Goal: Information Seeking & Learning: Learn about a topic

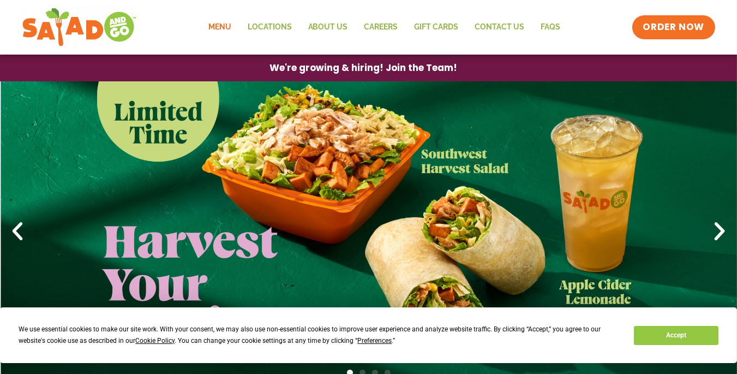
click at [215, 24] on link "Menu" at bounding box center [219, 27] width 39 height 25
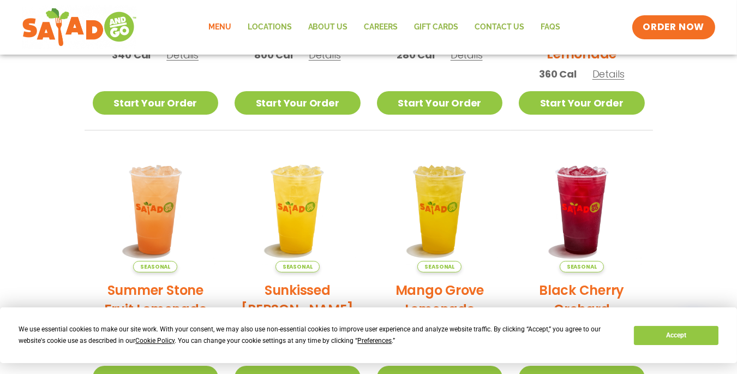
scroll to position [218, 0]
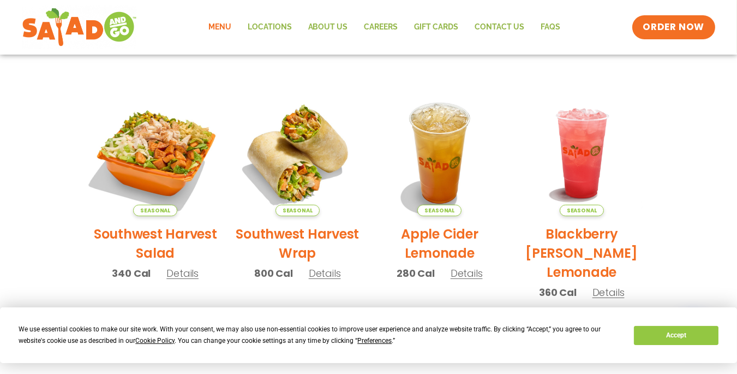
click at [160, 158] on img at bounding box center [155, 153] width 148 height 148
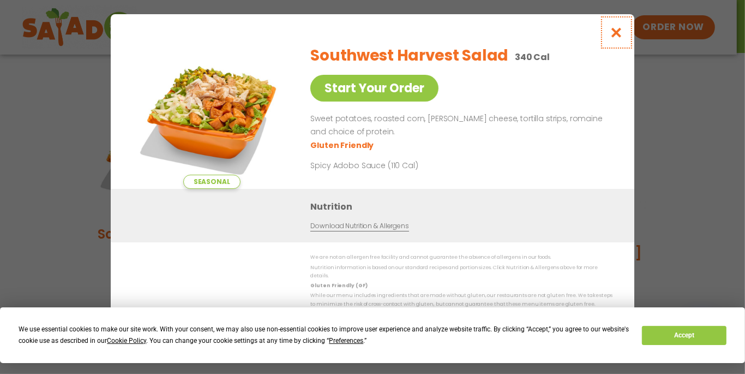
click at [620, 38] on icon "Close modal" at bounding box center [617, 32] width 14 height 11
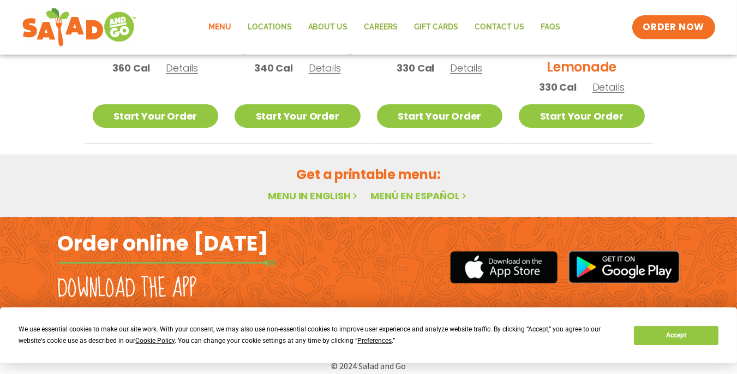
scroll to position [707, 0]
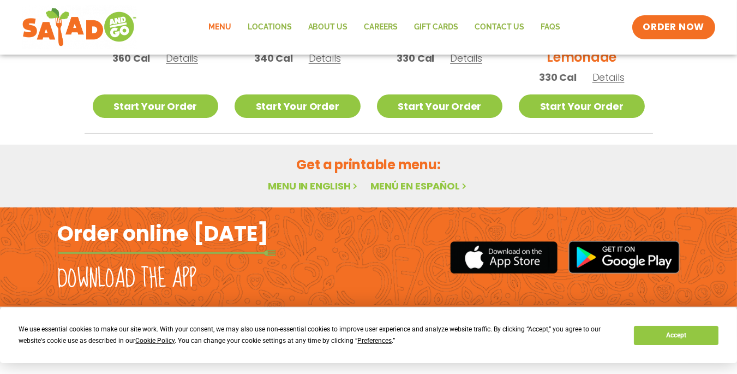
click at [314, 183] on link "Menu in English" at bounding box center [314, 186] width 92 height 14
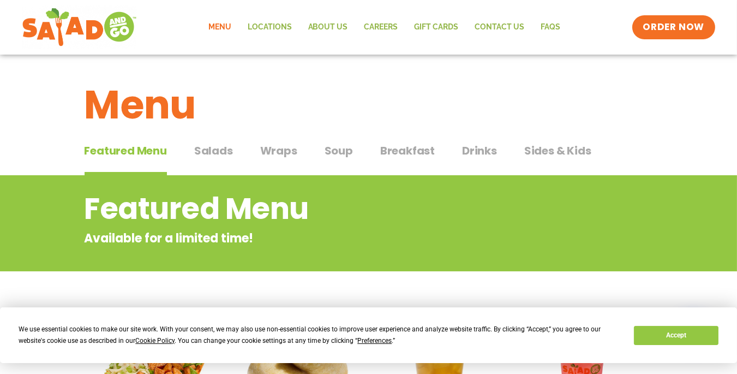
scroll to position [218, 0]
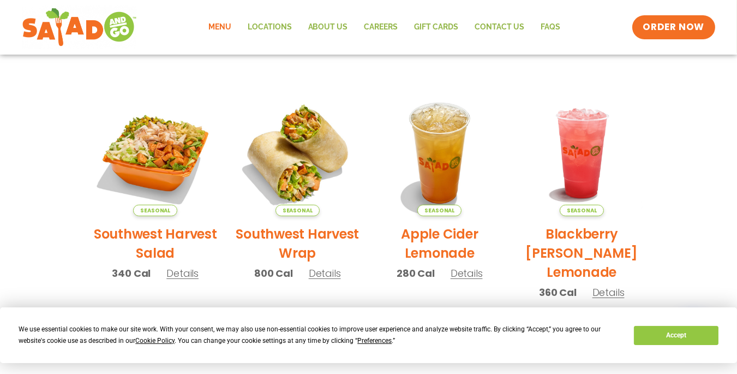
click at [142, 238] on h2 "Southwest Harvest Salad" at bounding box center [156, 243] width 126 height 38
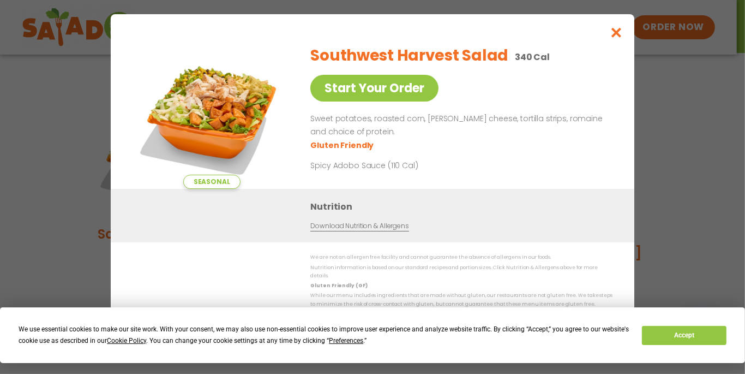
click at [332, 229] on link "Download Nutrition & Allergens" at bounding box center [359, 226] width 98 height 10
click at [623, 35] on icon "Close modal" at bounding box center [617, 32] width 14 height 11
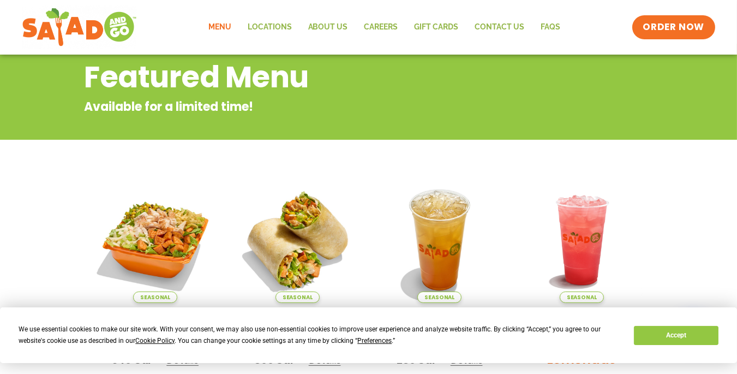
scroll to position [0, 0]
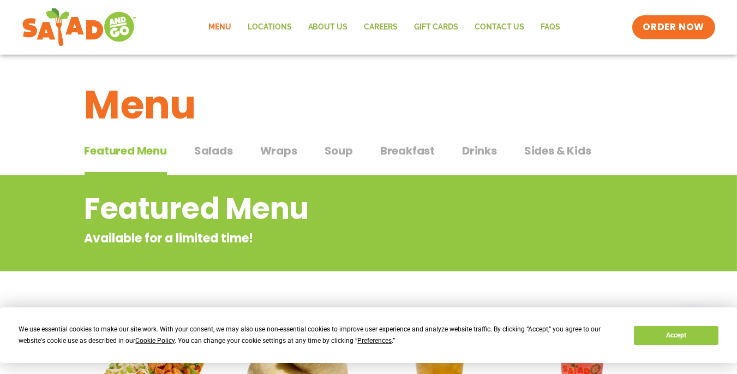
click at [542, 151] on span "Sides & Kids" at bounding box center [557, 150] width 67 height 16
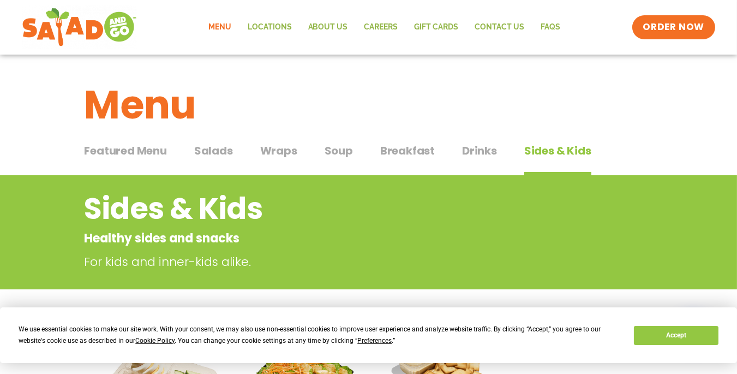
click at [232, 151] on span "Salads" at bounding box center [213, 150] width 39 height 16
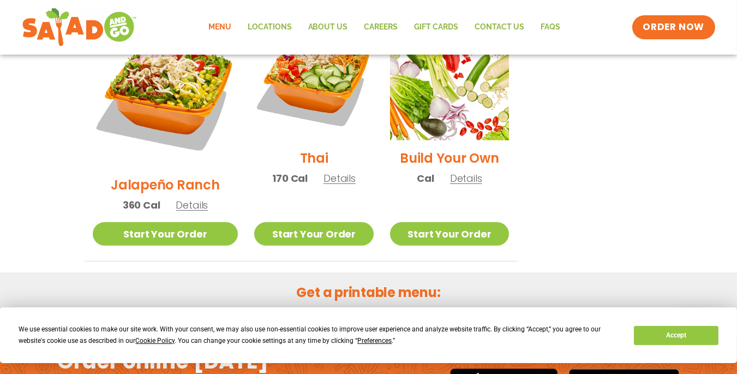
scroll to position [940, 0]
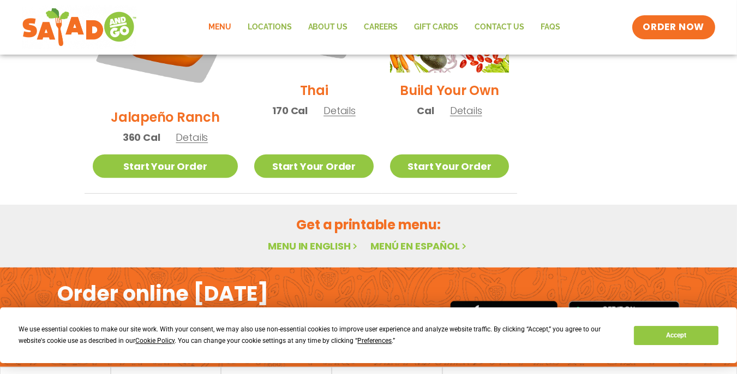
click at [284, 239] on link "Menu in English" at bounding box center [314, 246] width 92 height 14
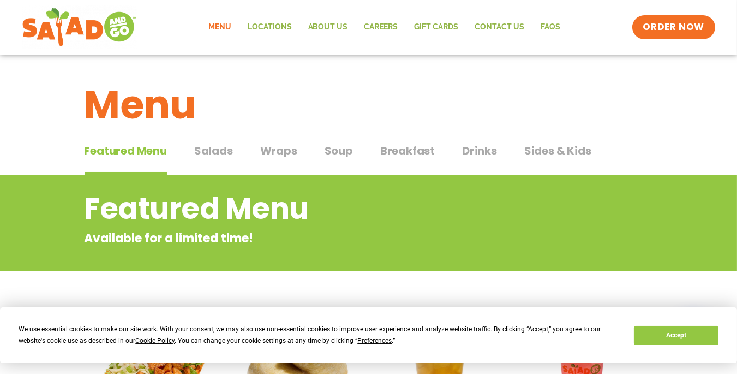
click at [214, 147] on span "Salads" at bounding box center [213, 150] width 39 height 16
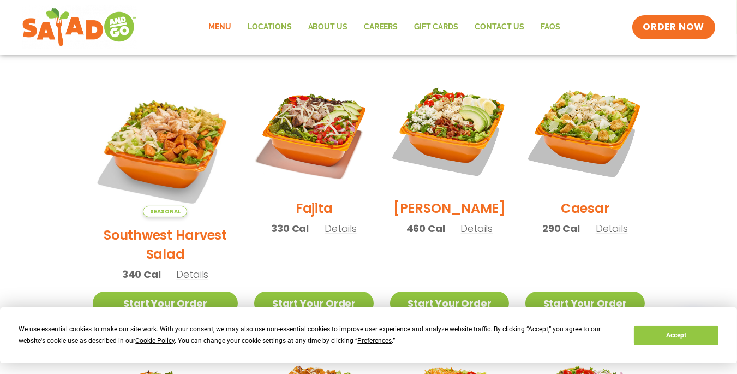
scroll to position [286, 0]
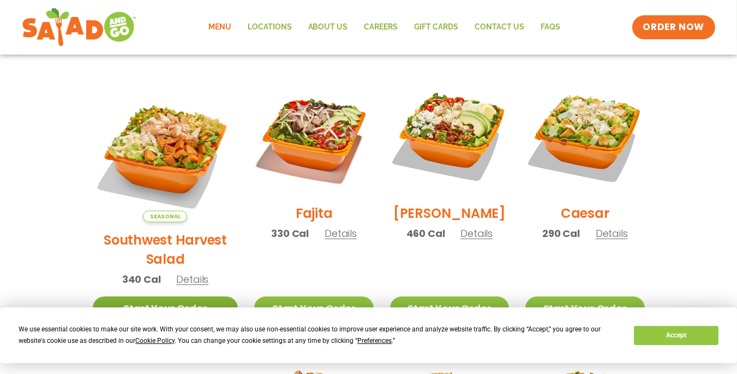
click at [154, 296] on link "Start Your Order" at bounding box center [166, 307] width 146 height 23
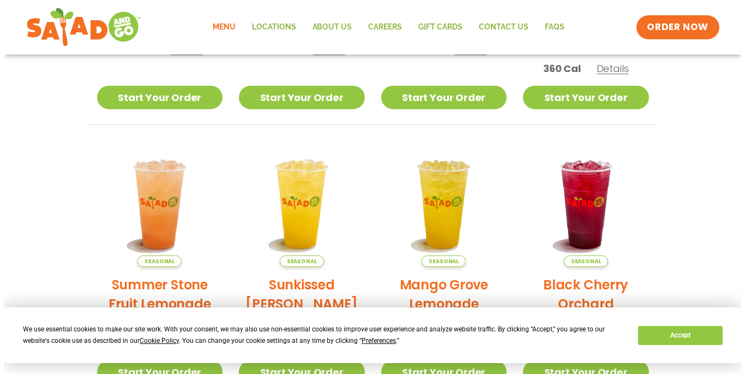
scroll to position [224, 0]
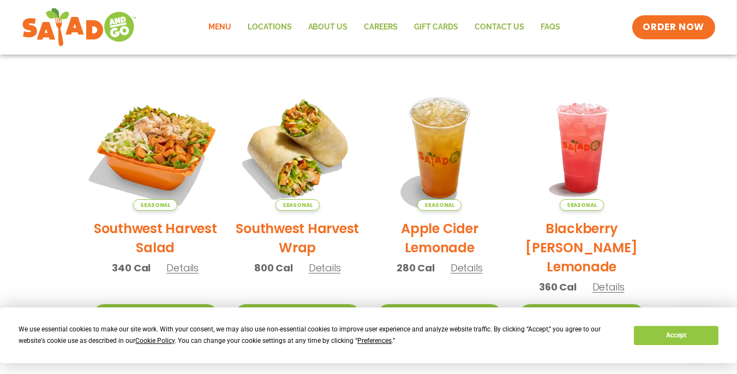
click at [163, 160] on img at bounding box center [155, 148] width 148 height 148
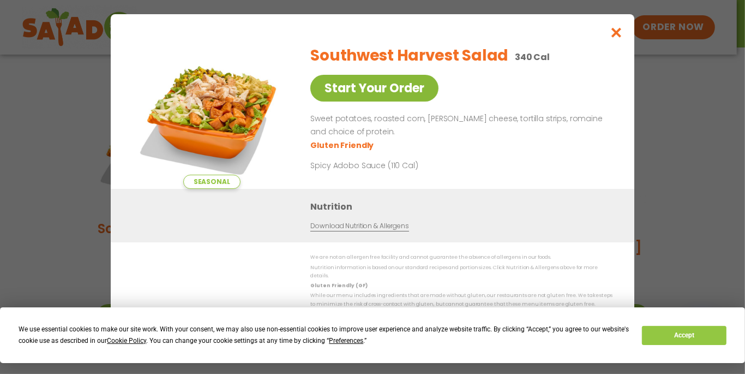
click at [360, 86] on link "Start Your Order" at bounding box center [374, 88] width 128 height 27
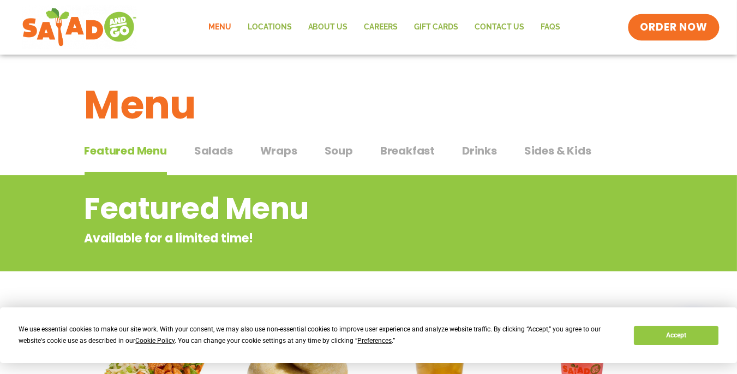
click at [663, 28] on span "ORDER NOW" at bounding box center [674, 27] width 68 height 14
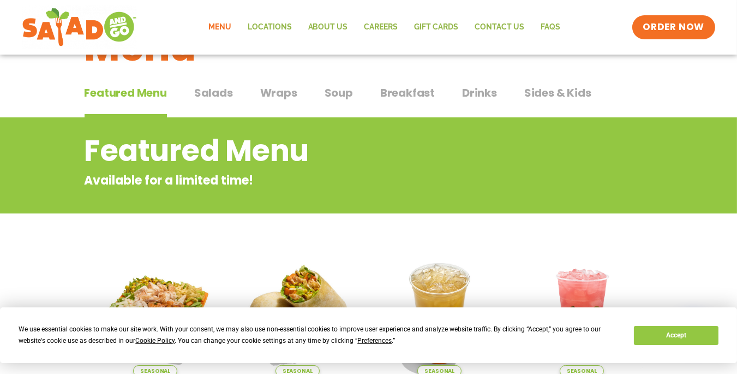
scroll to position [53, 0]
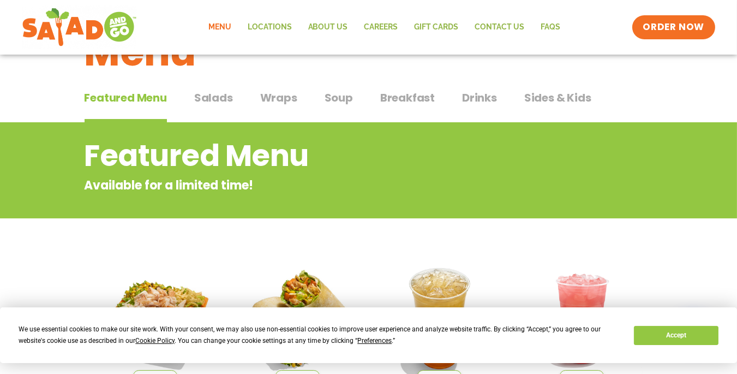
click at [211, 98] on span "Salads" at bounding box center [213, 97] width 39 height 16
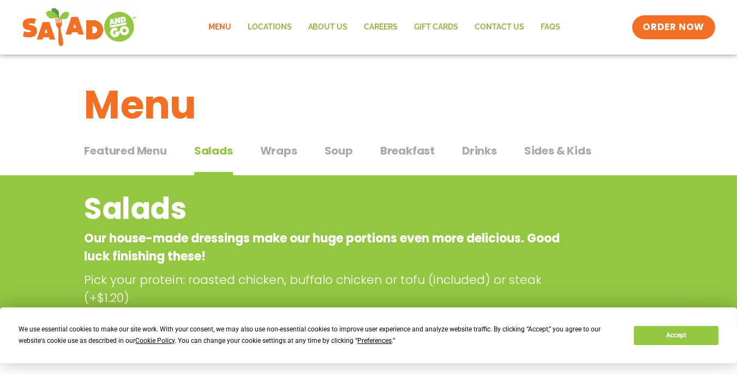
scroll to position [218, 0]
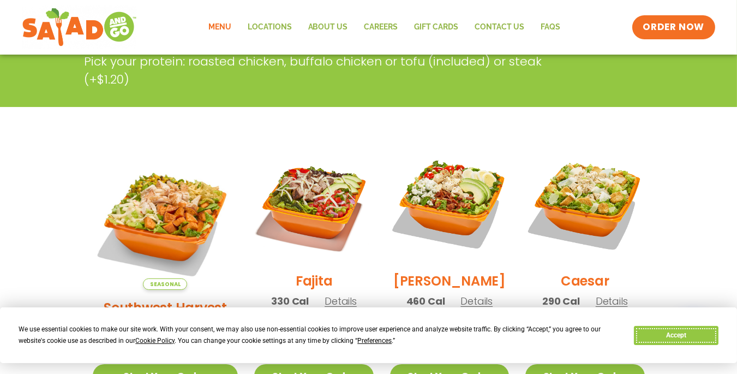
click at [677, 339] on button "Accept" at bounding box center [676, 335] width 84 height 19
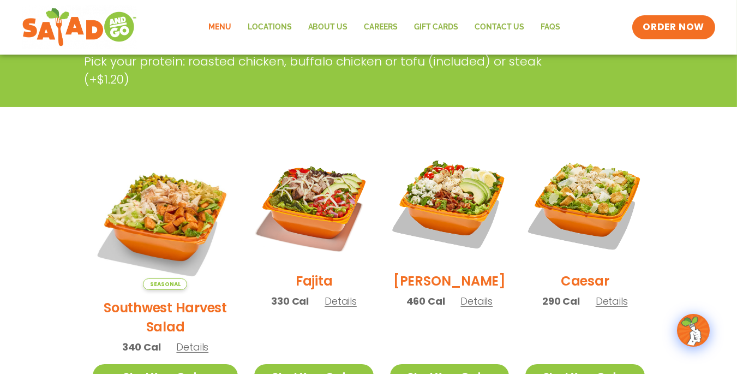
scroll to position [436, 0]
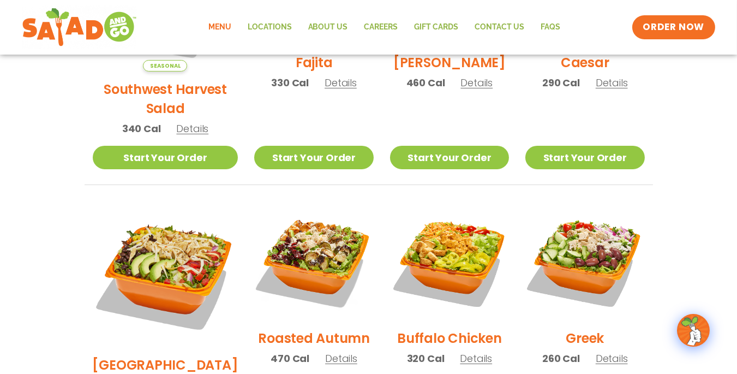
click at [168, 232] on img at bounding box center [166, 274] width 146 height 146
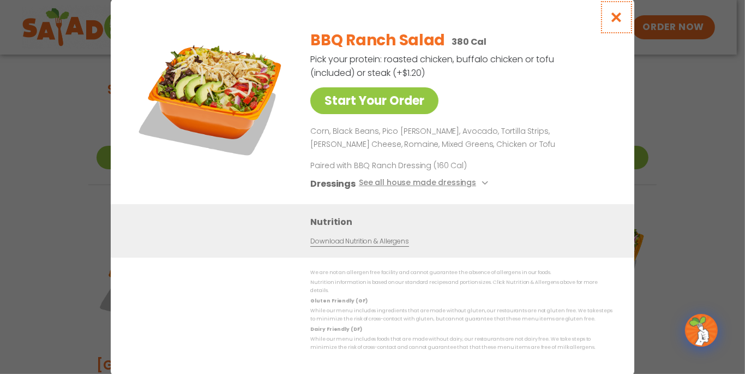
click at [617, 17] on icon "Close modal" at bounding box center [617, 16] width 14 height 11
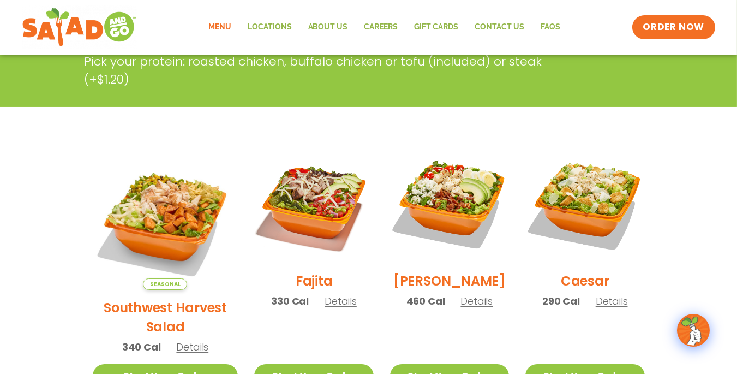
scroll to position [0, 0]
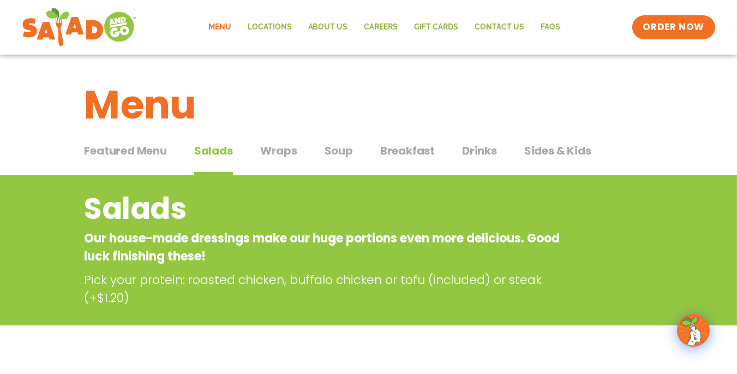
click at [345, 147] on span "Soup" at bounding box center [338, 150] width 28 height 16
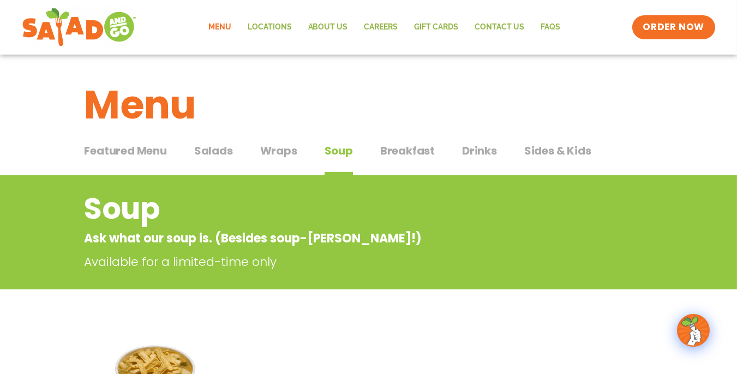
click at [267, 148] on span "Wraps" at bounding box center [278, 150] width 37 height 16
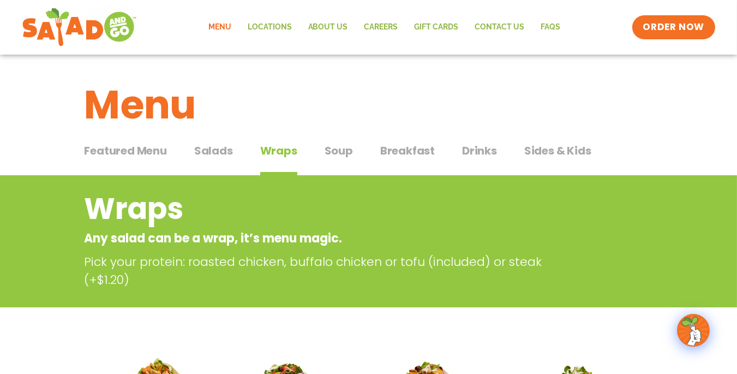
click at [203, 141] on div "Featured Menu Featured Menu Salads Salads Wraps Wraps Soup Soup Breakfast Break…" at bounding box center [369, 157] width 568 height 37
click at [206, 150] on span "Salads" at bounding box center [213, 150] width 39 height 16
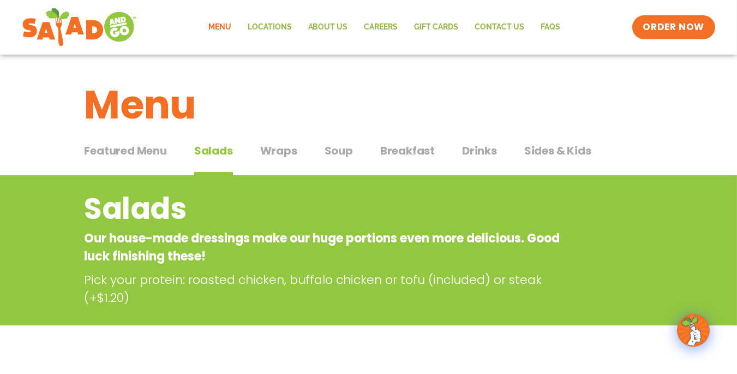
click at [206, 150] on span "Salads" at bounding box center [213, 150] width 39 height 16
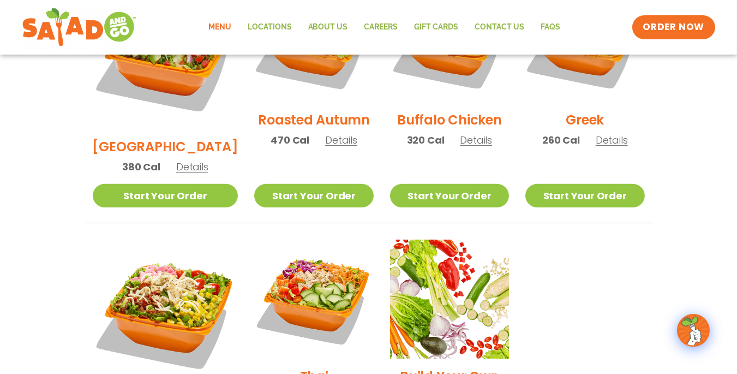
scroll to position [436, 0]
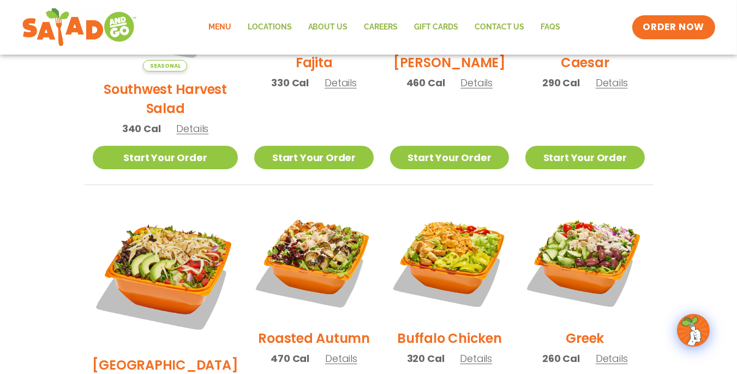
click at [608, 351] on span "Details" at bounding box center [612, 358] width 32 height 14
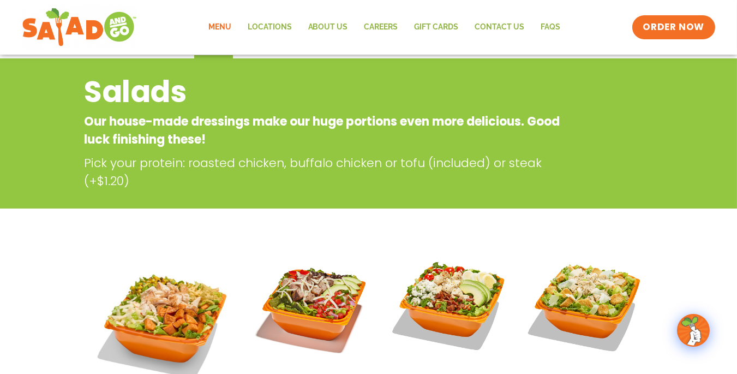
scroll to position [0, 0]
